Goal: Task Accomplishment & Management: Manage account settings

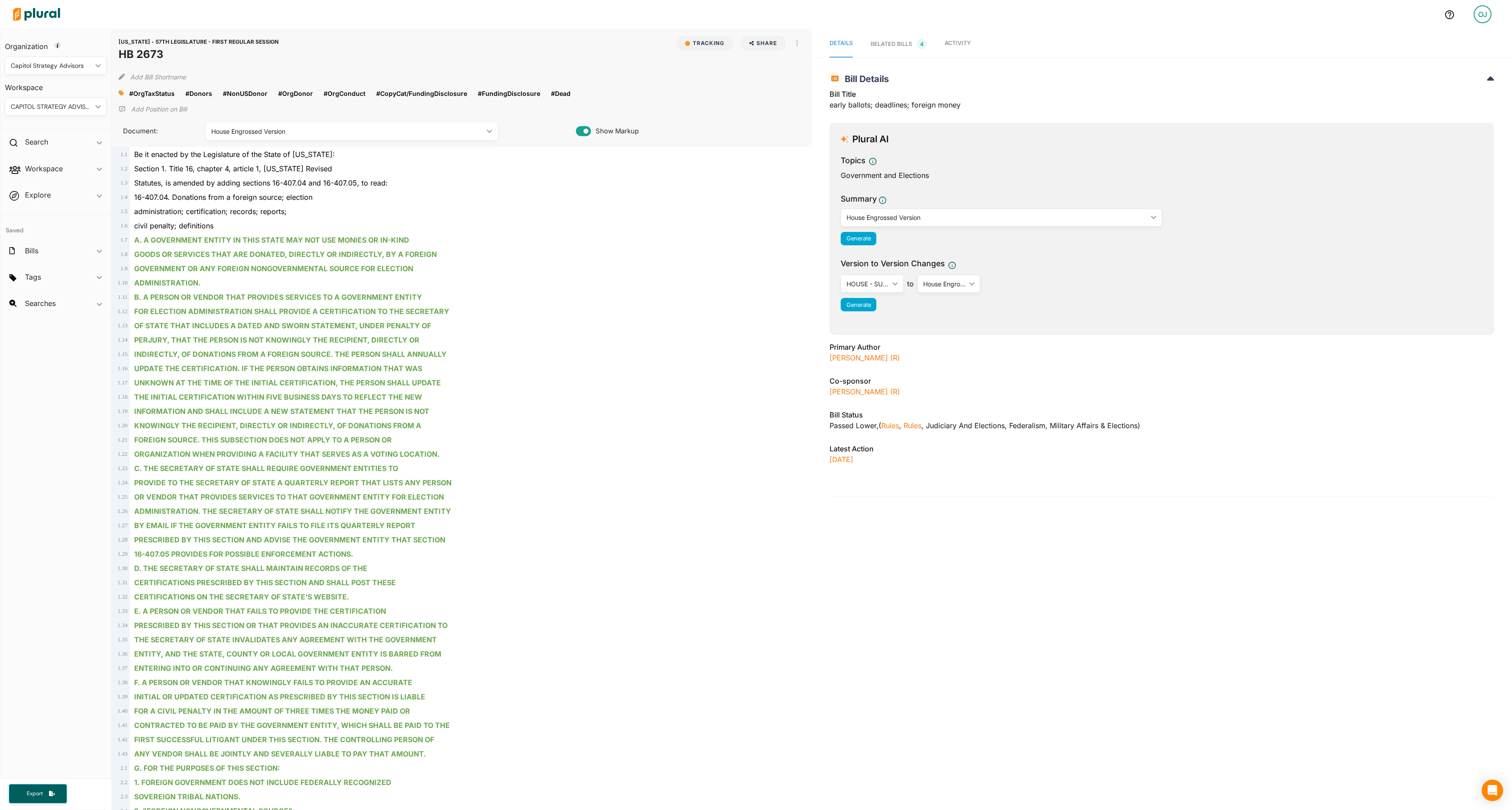
click at [971, 35] on link "Activity" at bounding box center [957, 44] width 26 height 27
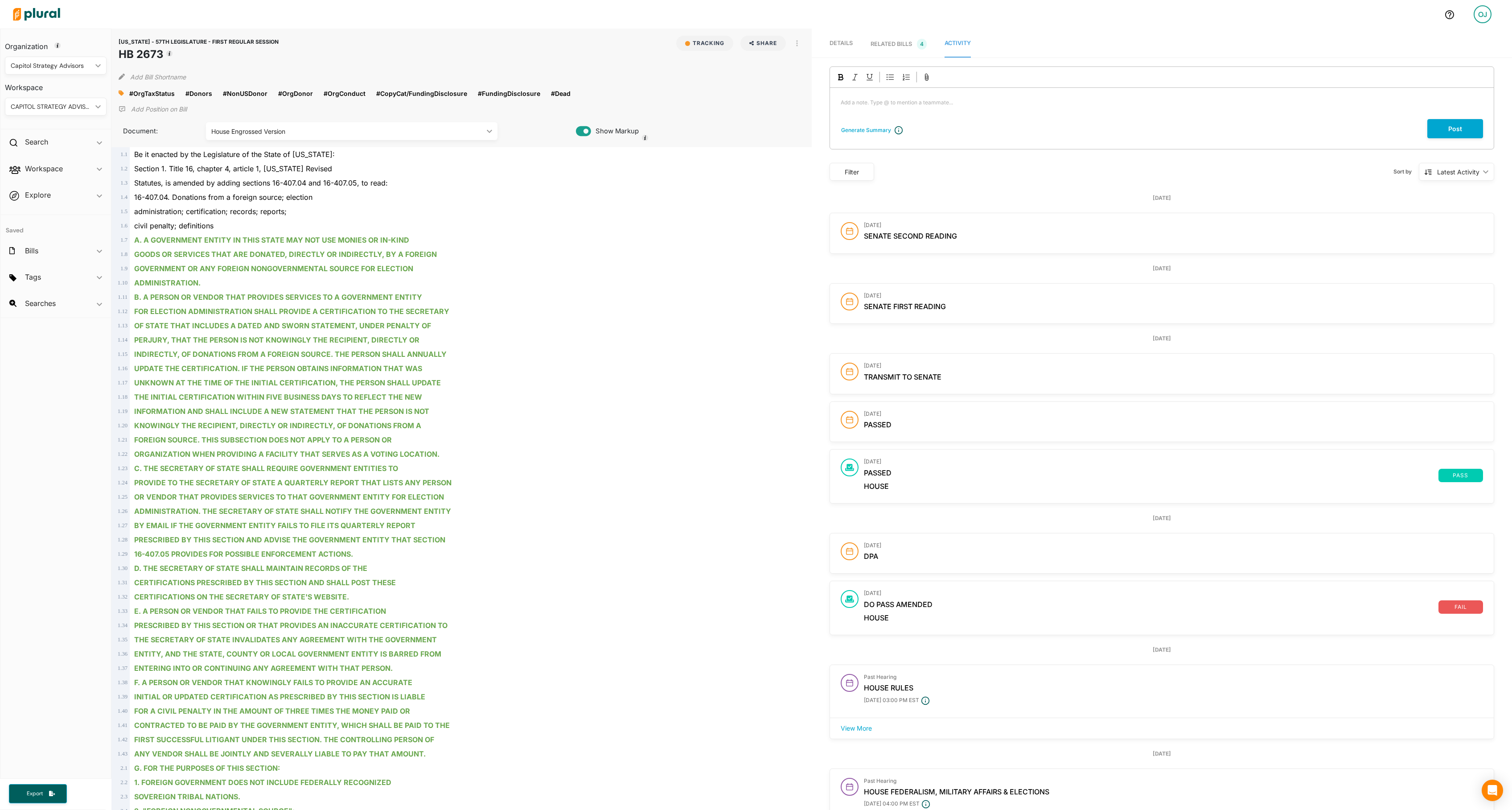
click at [82, 109] on div "CAPITOL STRATEGY ADVISORS" at bounding box center [51, 107] width 81 height 9
click at [94, 189] on div "IRG BILLS" at bounding box center [81, 189] width 138 height 7
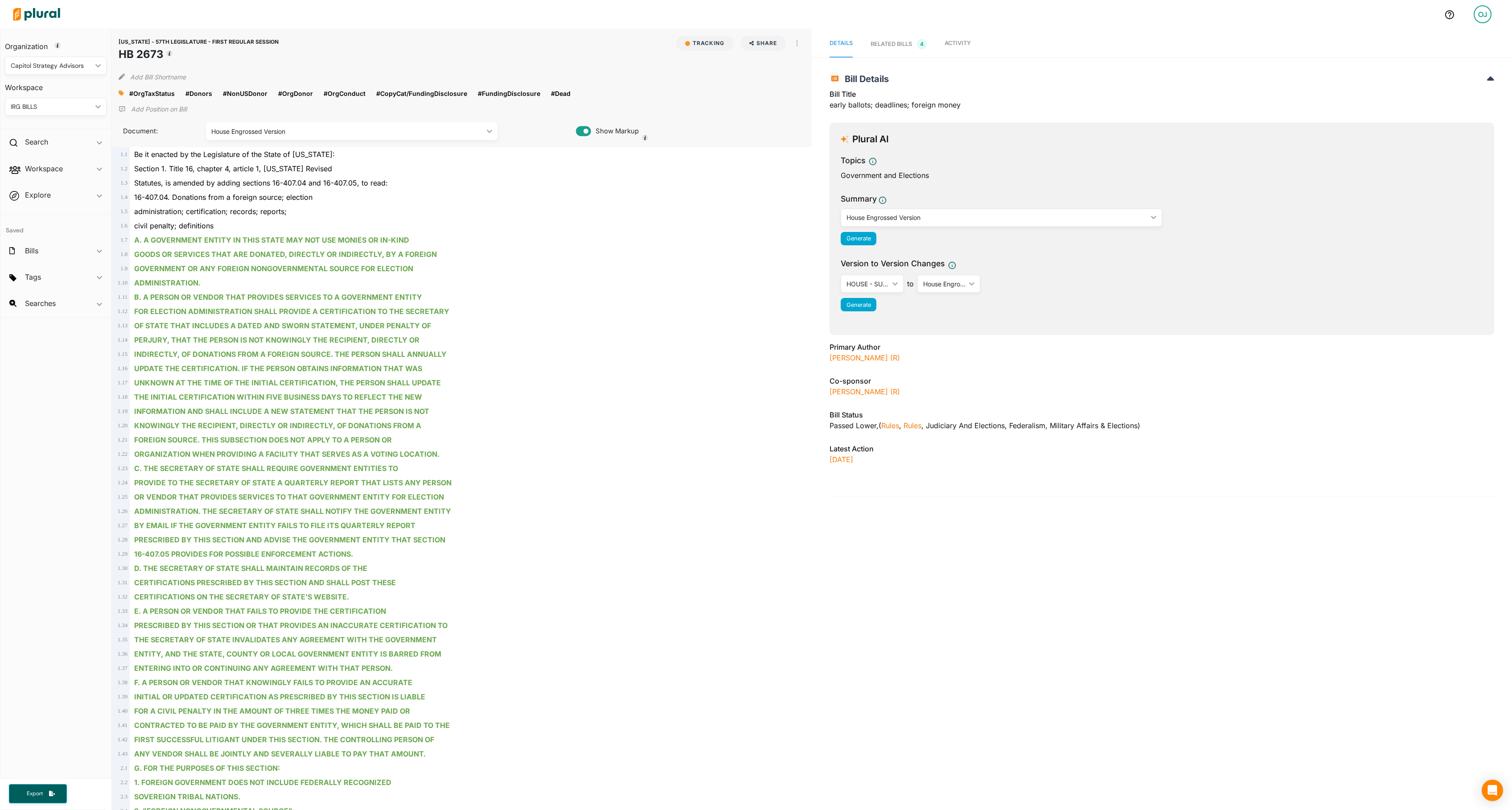
click at [971, 46] on span "Activity" at bounding box center [957, 43] width 26 height 7
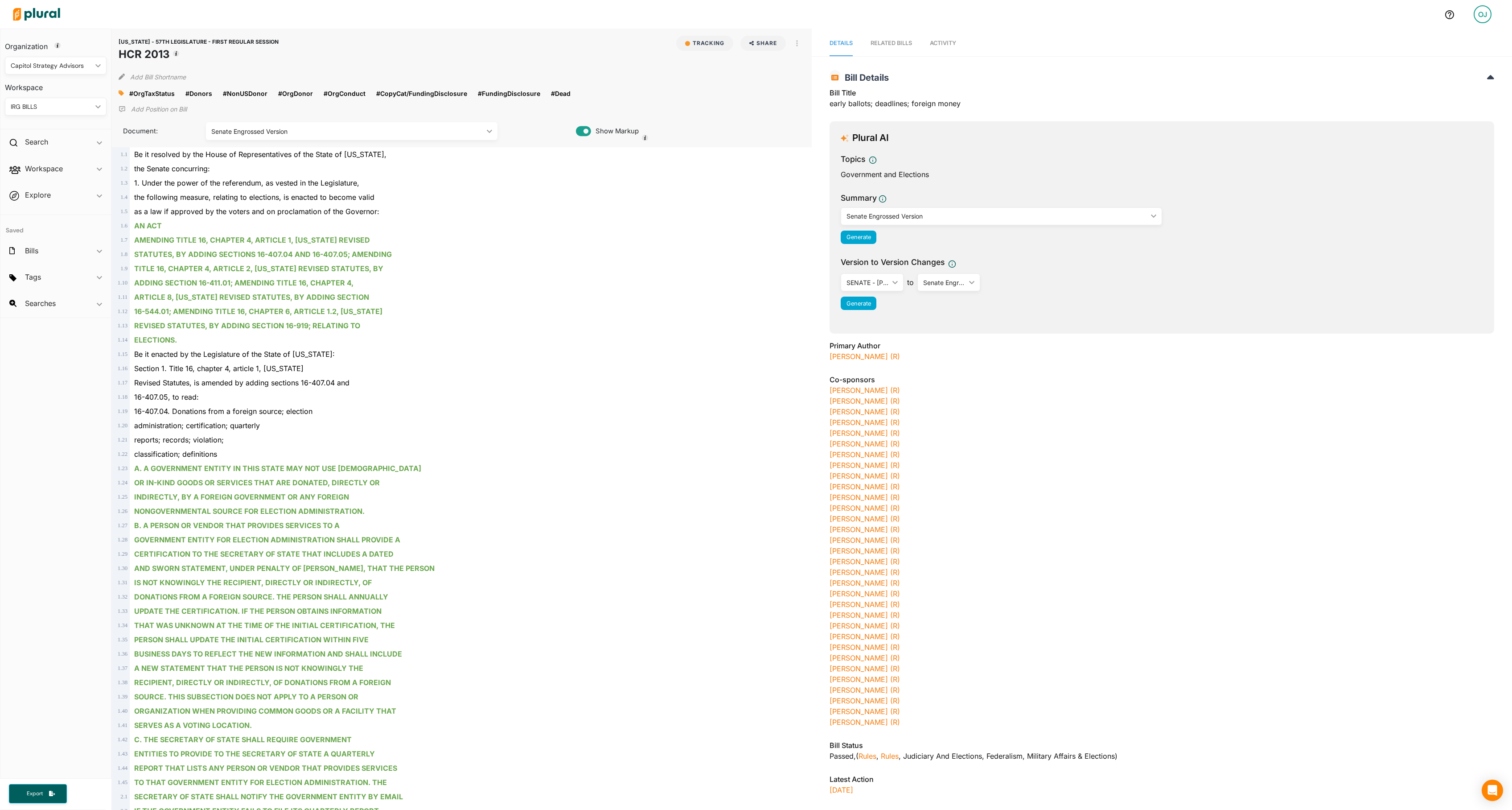
click at [956, 41] on span "Activity" at bounding box center [942, 43] width 26 height 7
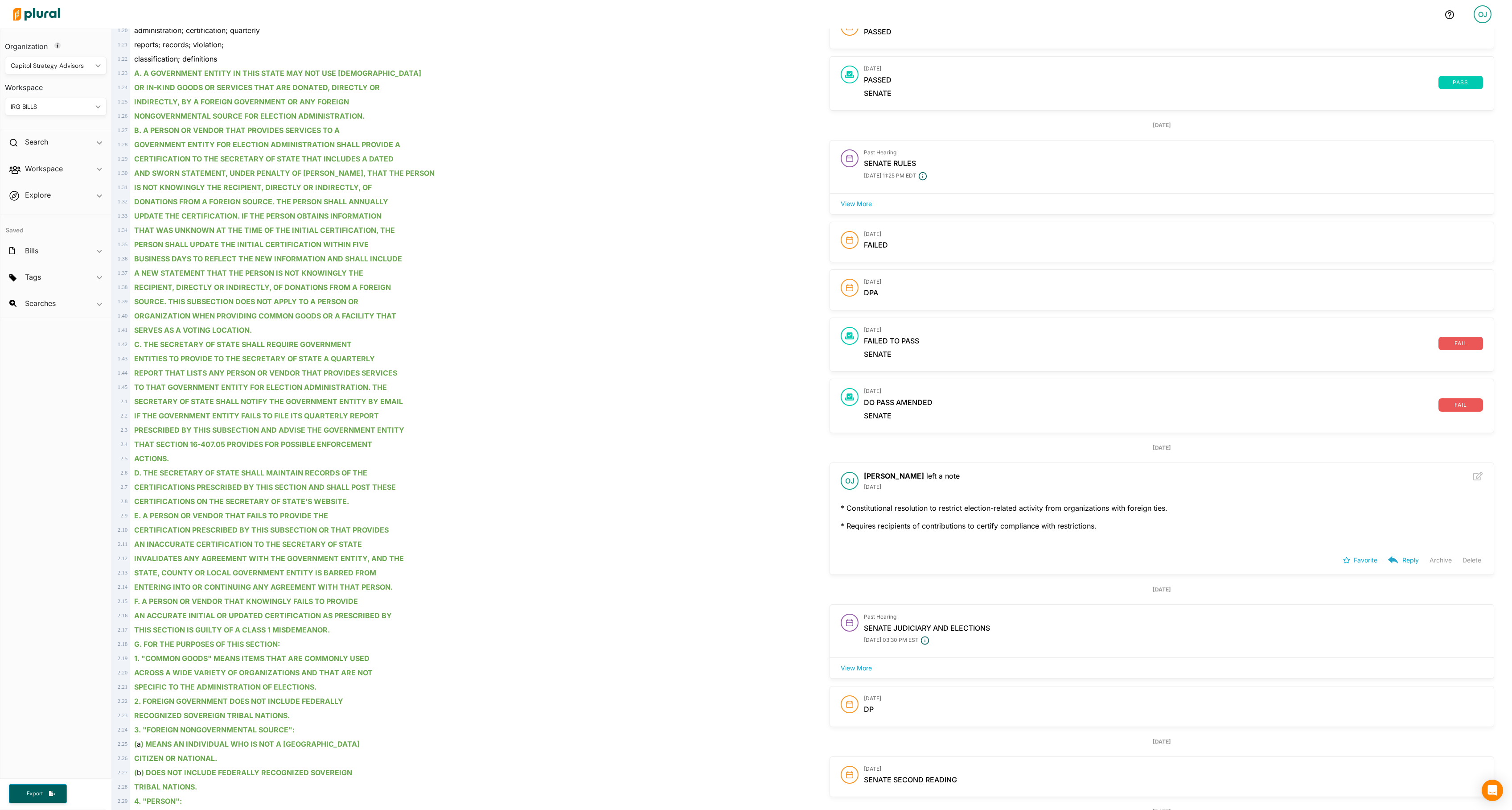
scroll to position [399, 0]
click at [1462, 563] on button "Delete" at bounding box center [1472, 557] width 19 height 13
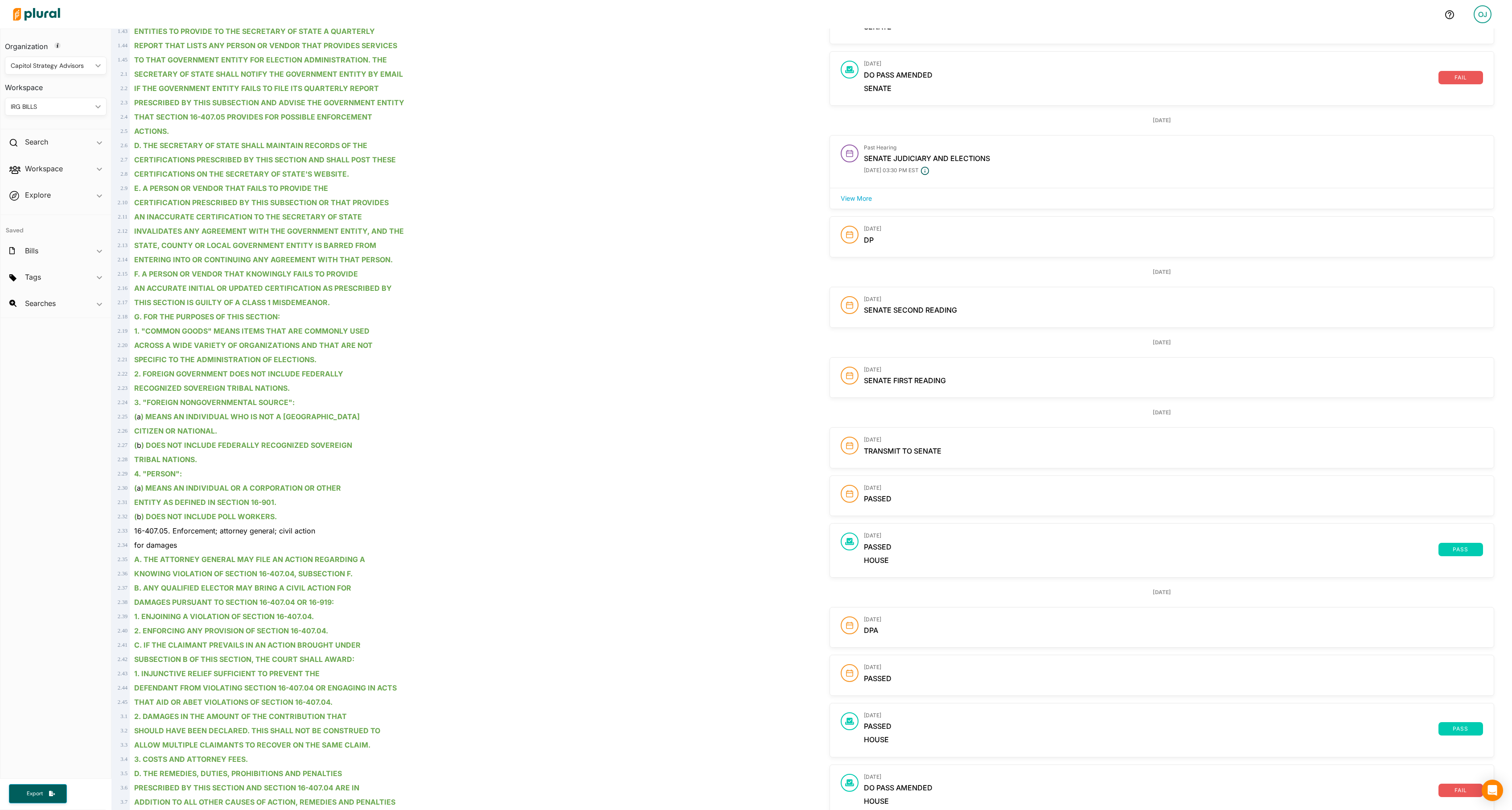
scroll to position [722, 0]
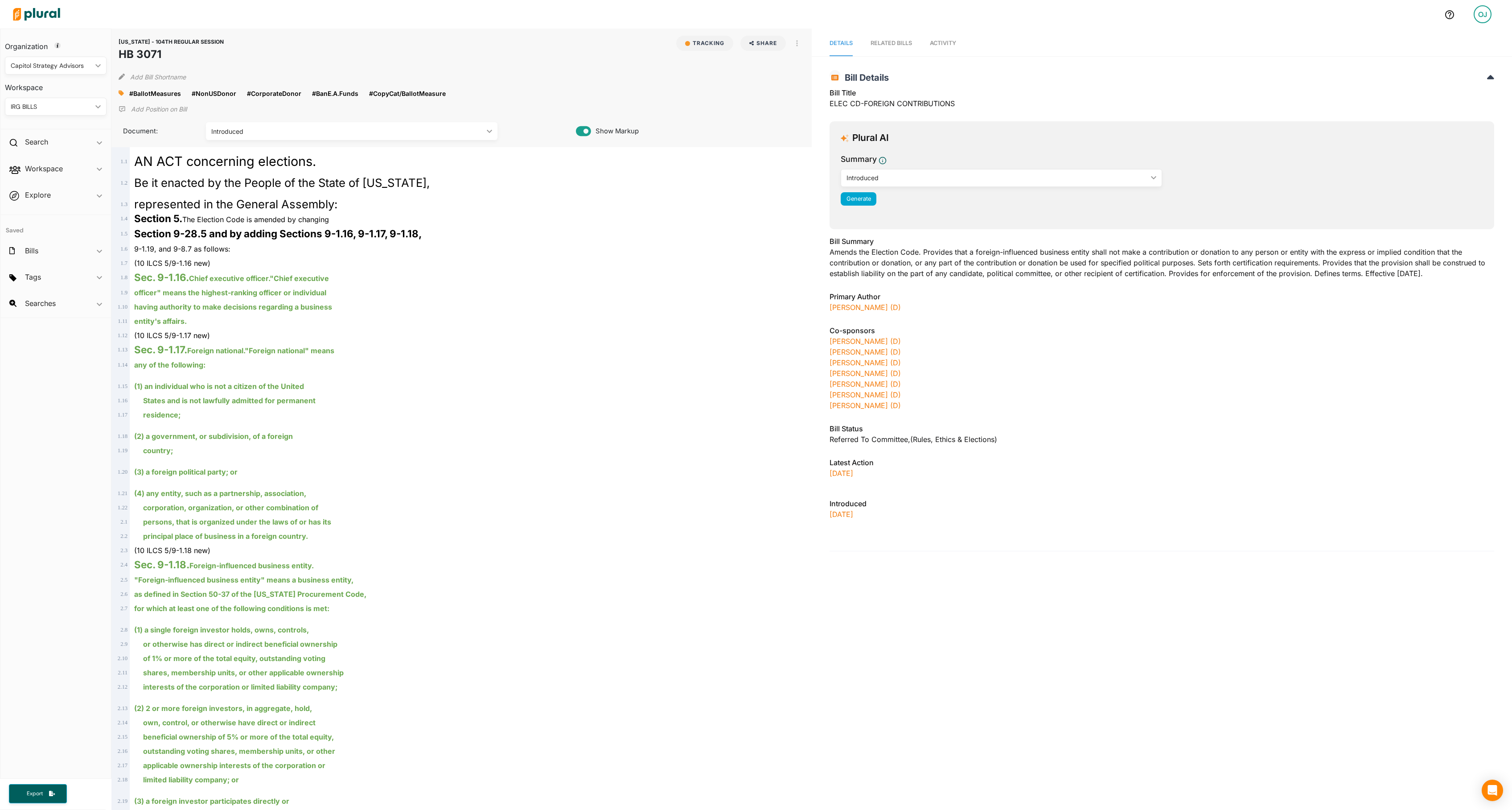
click at [956, 43] on span "Activity" at bounding box center [942, 43] width 26 height 7
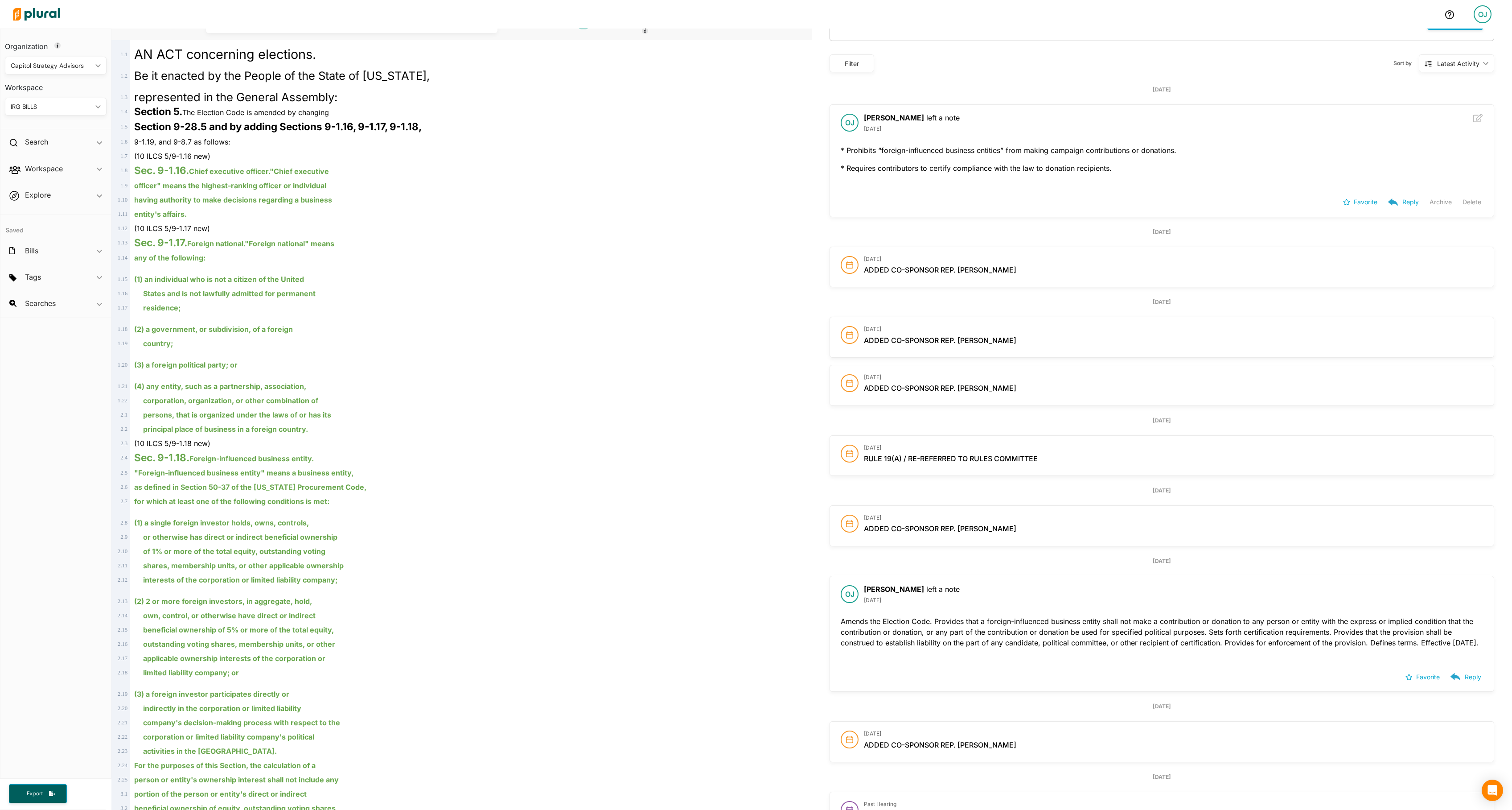
scroll to position [239, 0]
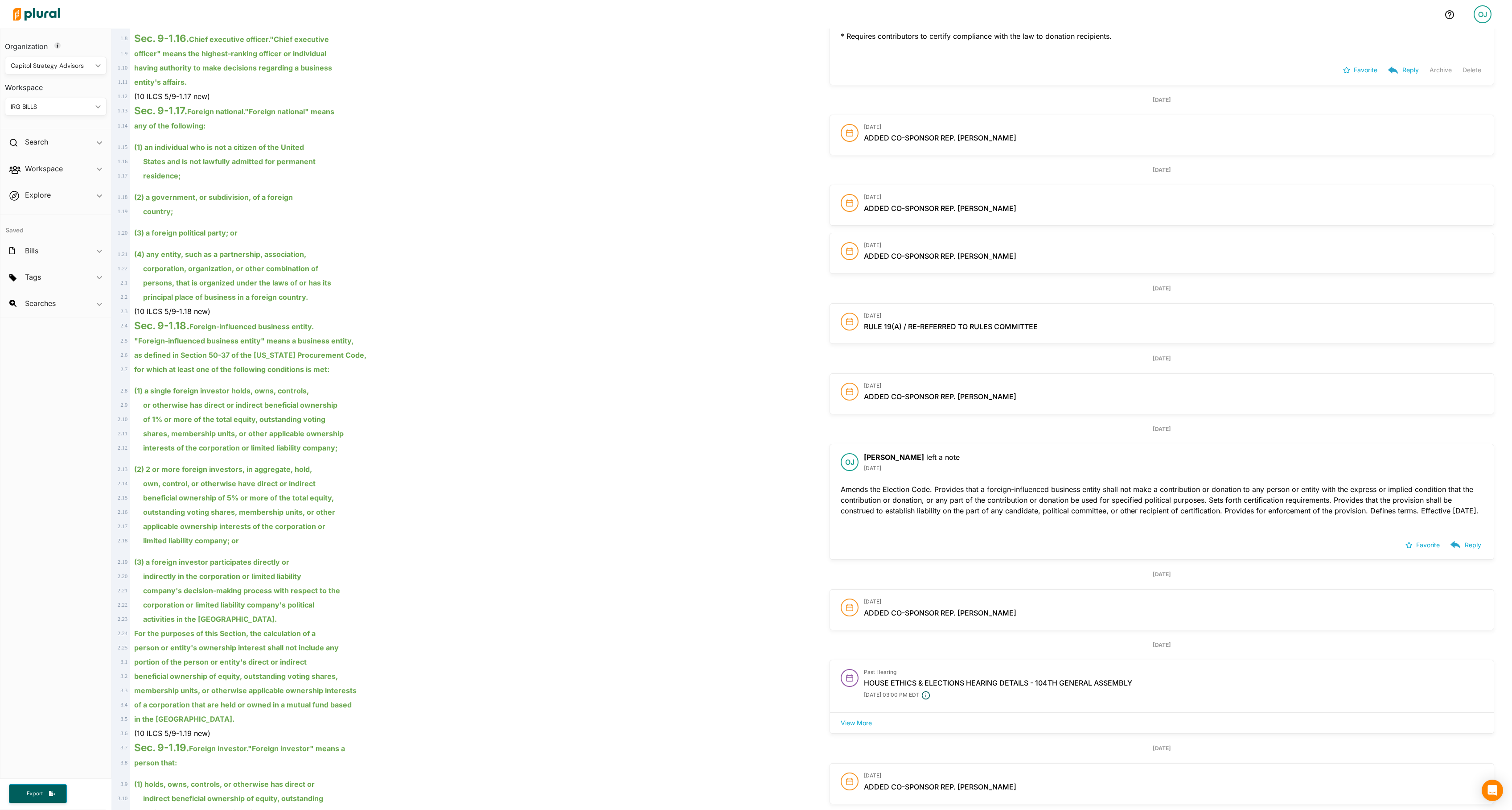
click at [1482, 21] on div "OJ" at bounding box center [1483, 14] width 18 height 18
click at [1433, 141] on link "Log Out" at bounding box center [1446, 129] width 78 height 22
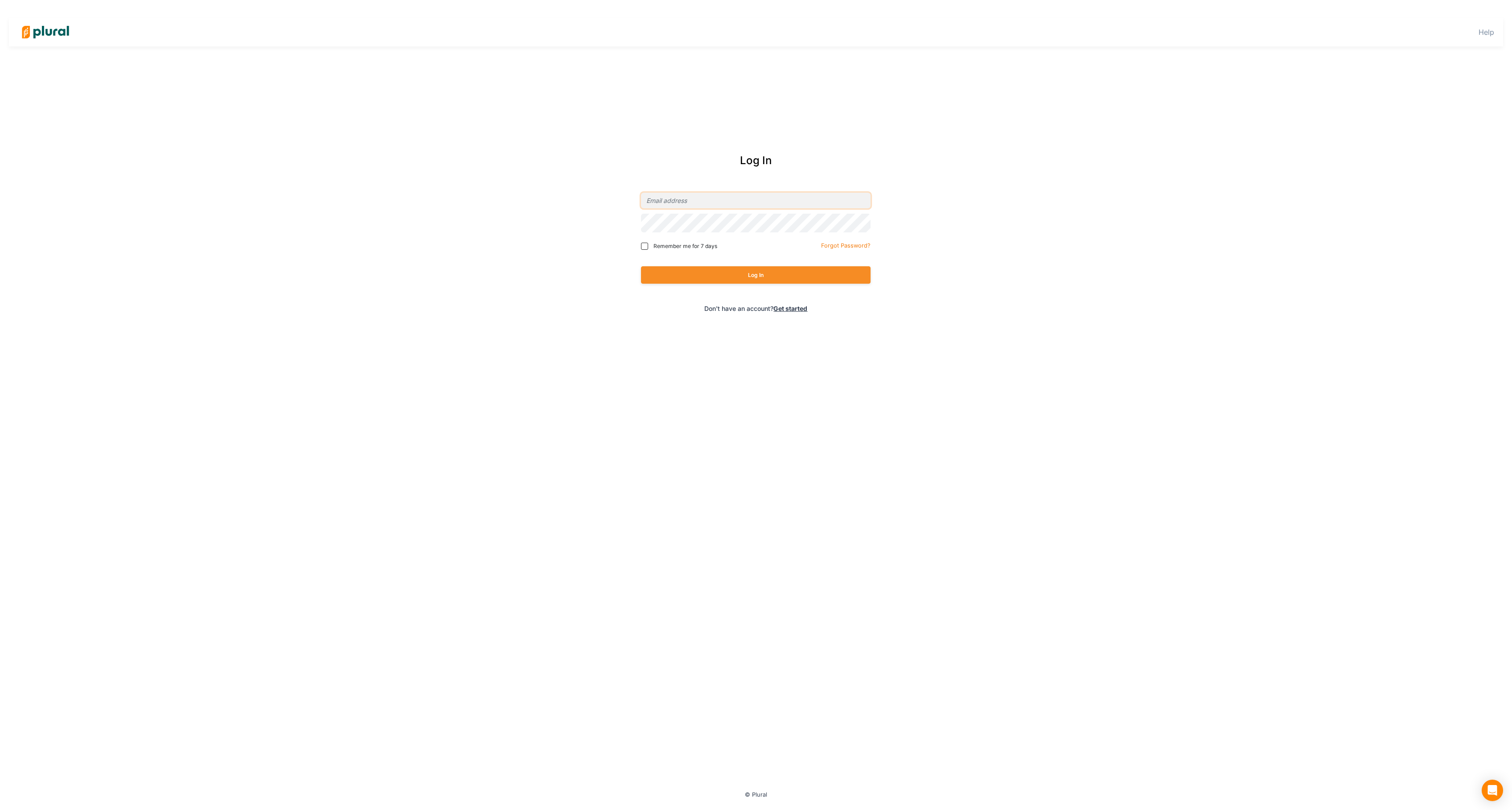
type input "[EMAIL_ADDRESS][DOMAIN_NAME]"
click at [812, 278] on button "Log In" at bounding box center [755, 275] width 230 height 17
